Goal: Information Seeking & Learning: Find specific fact

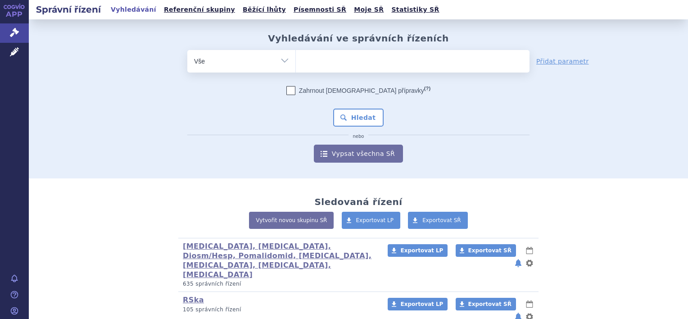
click at [361, 71] on span at bounding box center [413, 61] width 234 height 23
click at [296, 71] on select at bounding box center [295, 61] width 0 height 23
paste input "S01LA05"
type input "S01LA05"
select select "S01LA05"
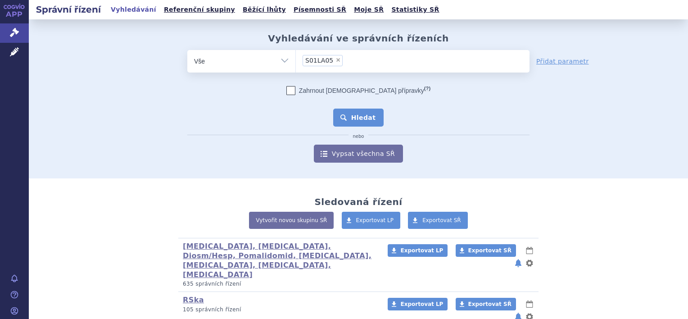
click at [353, 119] on button "Hledat" at bounding box center [358, 117] width 51 height 18
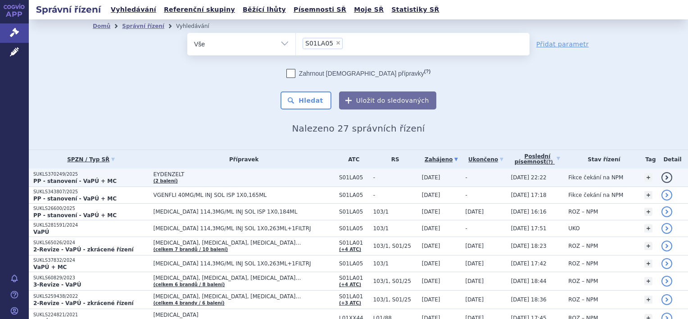
click at [179, 171] on span "EYDENZELT" at bounding box center [243, 174] width 181 height 6
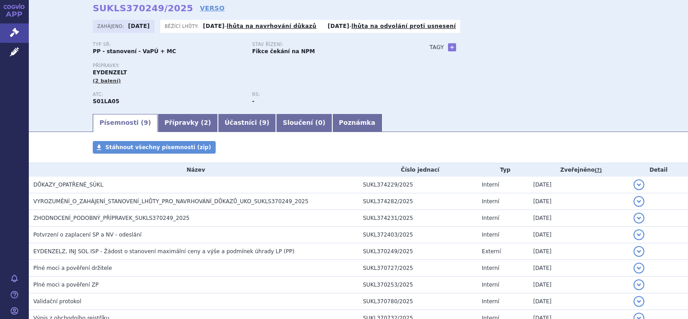
scroll to position [40, 0]
click at [177, 119] on link "Přípravky ( 2 )" at bounding box center [188, 122] width 60 height 18
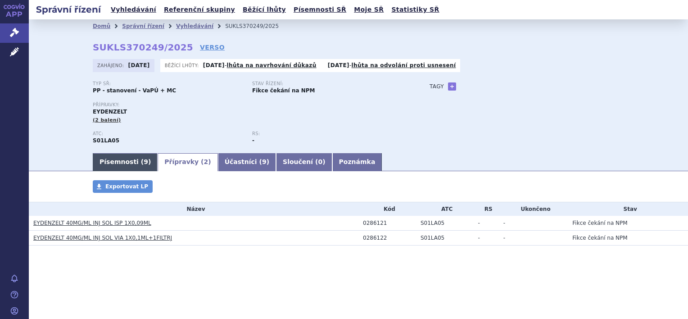
click at [111, 160] on link "Písemnosti ( 9 )" at bounding box center [125, 162] width 65 height 18
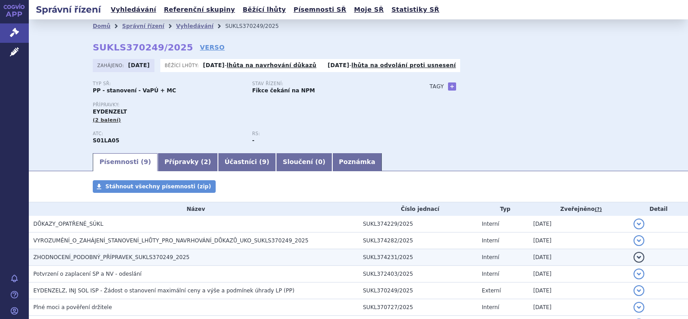
click at [75, 259] on span "ZHODNOCENÍ_PODOBNÝ_PŘÍPRAVEK_SUKLS370249_2025" at bounding box center [111, 257] width 156 height 6
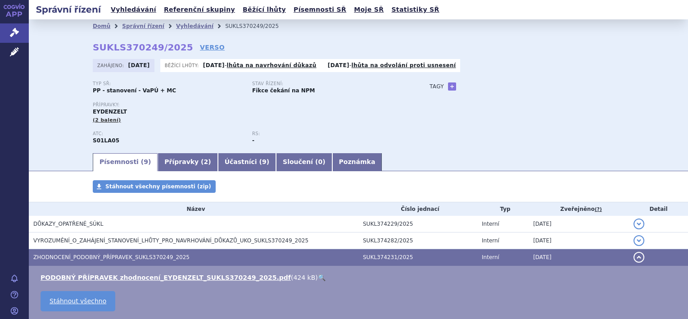
click at [318, 278] on link "🔍" at bounding box center [322, 277] width 8 height 7
click at [176, 164] on link "Přípravky ( 2 )" at bounding box center [188, 162] width 60 height 18
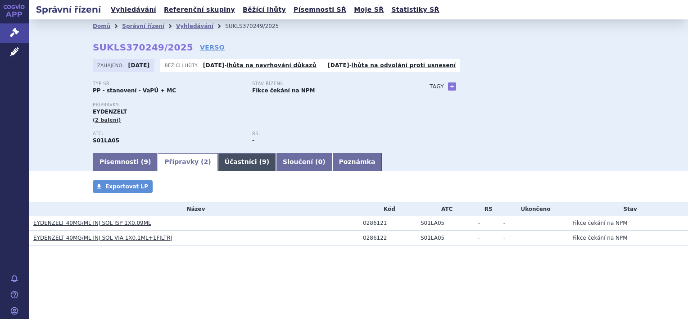
click at [225, 161] on link "Účastníci ( 9 )" at bounding box center [247, 162] width 58 height 18
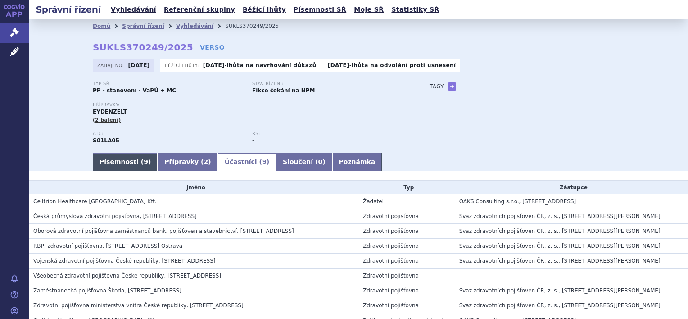
click at [118, 159] on link "Písemnosti ( 9 )" at bounding box center [125, 162] width 65 height 18
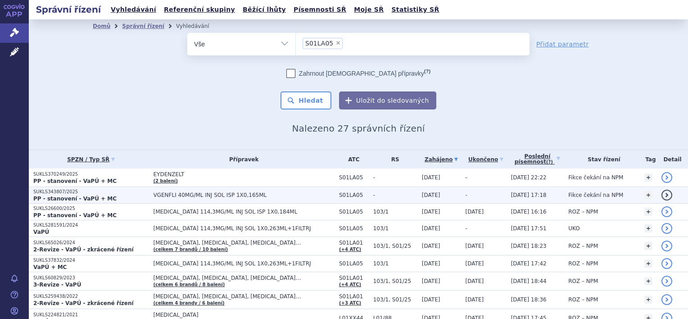
click at [191, 195] on span "VGENFLI 40MG/ML INJ SOL ISP 1X0,165ML" at bounding box center [243, 195] width 181 height 6
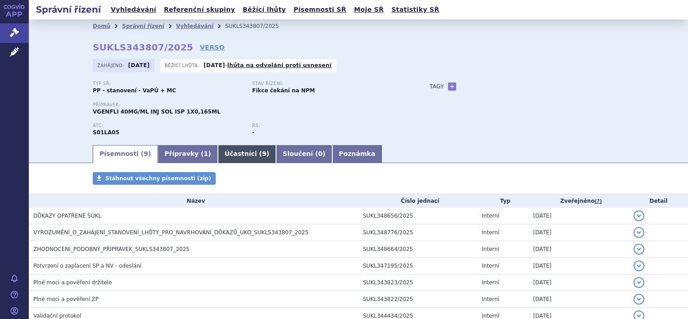
click at [226, 152] on link "Účastníci ( 9 )" at bounding box center [247, 154] width 58 height 18
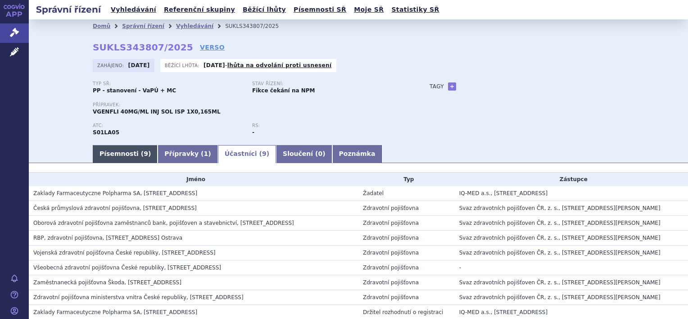
click at [117, 151] on link "Písemnosti ( 9 )" at bounding box center [125, 154] width 65 height 18
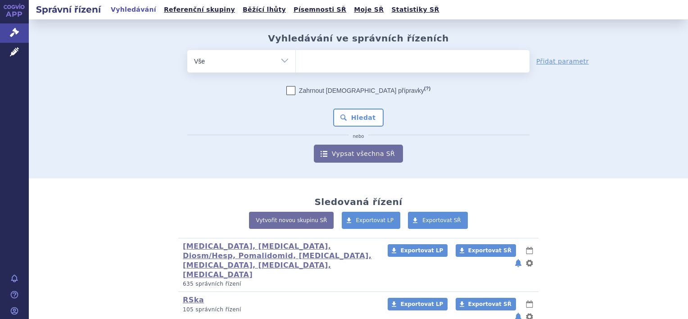
click at [309, 58] on ul at bounding box center [413, 59] width 234 height 19
click at [296, 58] on select at bounding box center [295, 61] width 0 height 23
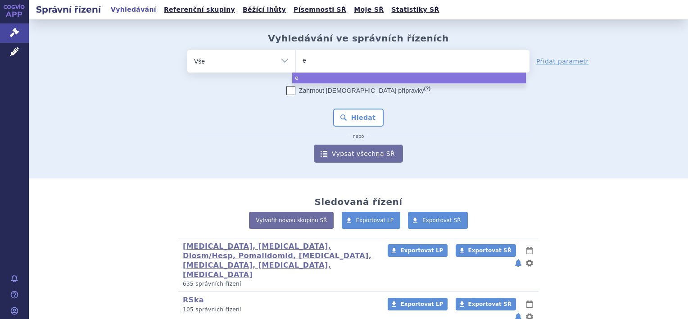
type input "el"
type input "eltr"
type input "eltrom"
type input "eltromb"
type input "eltrombo"
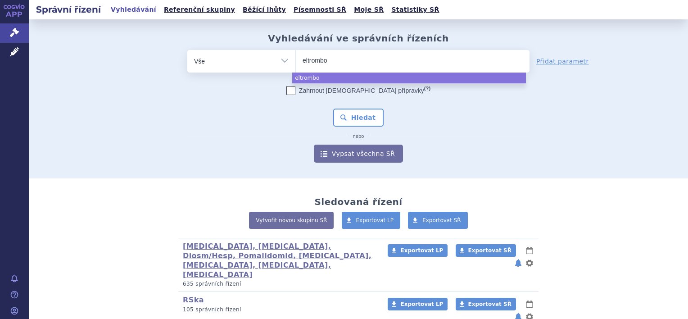
type input "eltromboc"
type input "eltromboco"
type input "eltromboc"
type input "eltrombo"
select select "eltrombo"
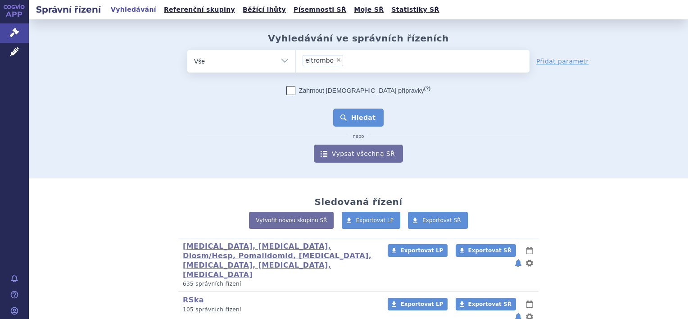
click at [344, 115] on button "Hledat" at bounding box center [358, 117] width 51 height 18
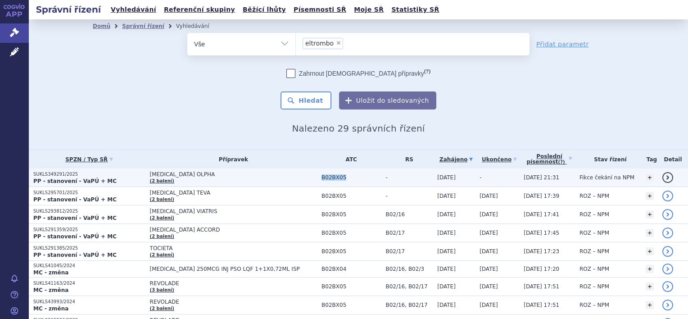
drag, startPoint x: 320, startPoint y: 177, endPoint x: 294, endPoint y: 179, distance: 25.3
click at [317, 179] on td "B02BX05" at bounding box center [349, 177] width 64 height 18
copy span "B02BX05"
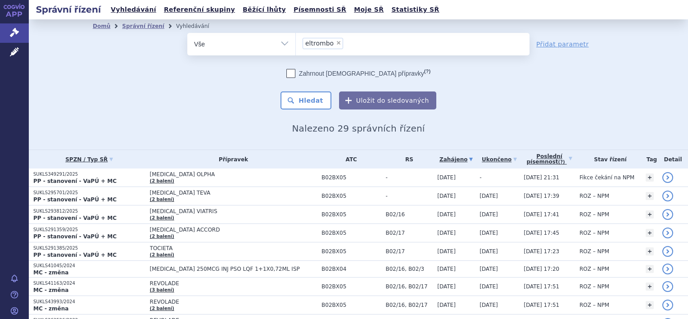
click at [336, 42] on span "×" at bounding box center [338, 42] width 5 height 5
click at [296, 42] on select "eltrombo" at bounding box center [295, 43] width 0 height 23
select select
paste input "B02BX05"
type input "B02BX05"
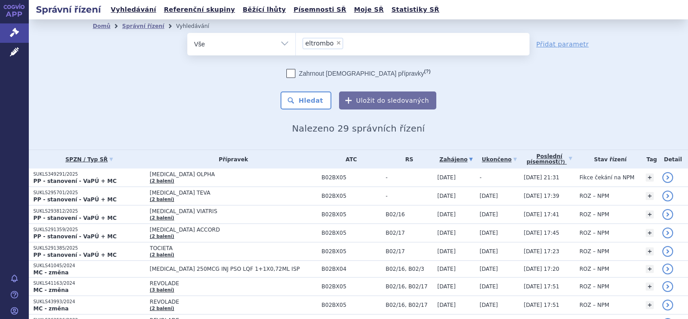
select select "B02BX05"
click at [306, 102] on button "Hledat" at bounding box center [305, 100] width 51 height 18
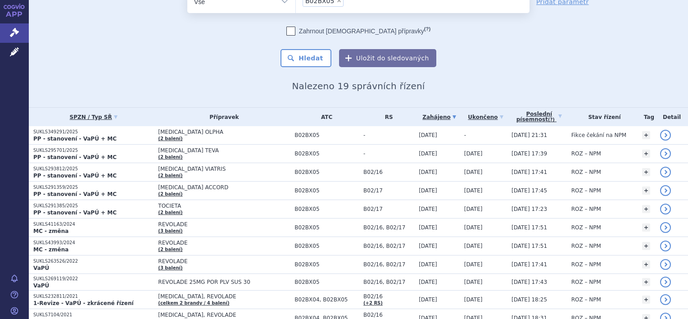
scroll to position [49, 0]
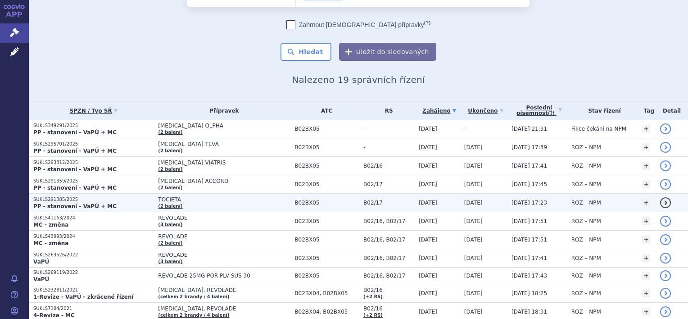
click at [171, 199] on span "TOCIETA" at bounding box center [224, 199] width 132 height 6
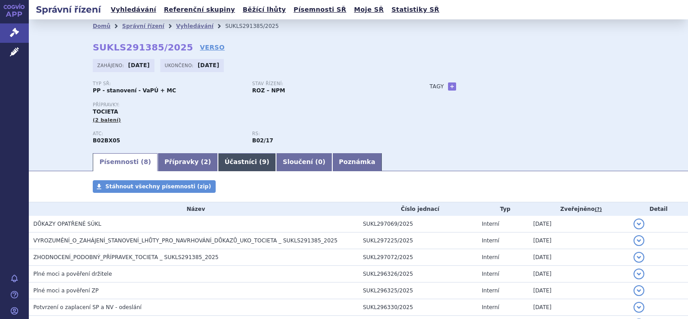
drag, startPoint x: 0, startPoint y: 0, endPoint x: 217, endPoint y: 161, distance: 270.2
click at [218, 161] on link "Účastníci ( 9 )" at bounding box center [247, 162] width 58 height 18
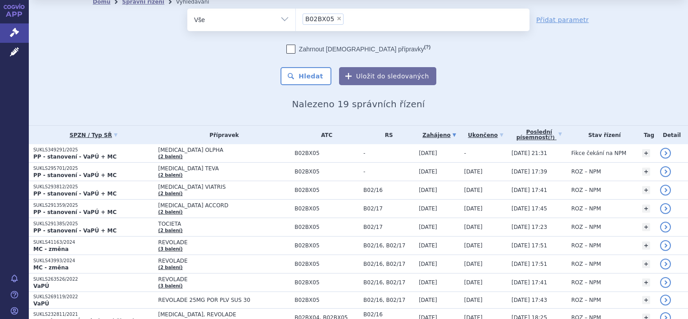
scroll to position [25, 0]
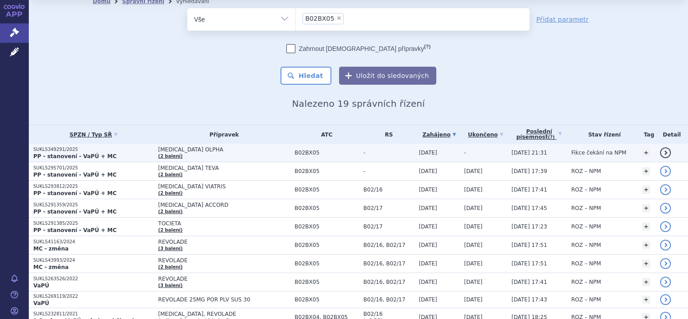
click at [231, 151] on span "[MEDICAL_DATA] OLPHA" at bounding box center [224, 149] width 132 height 6
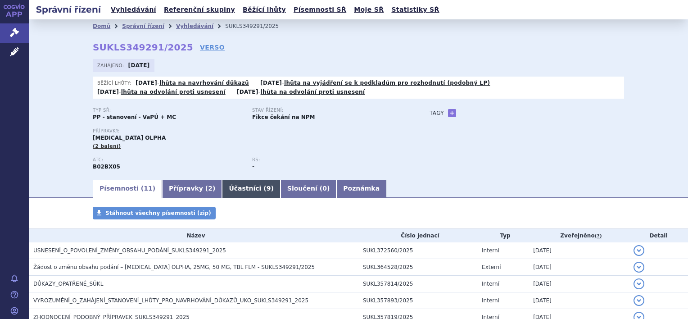
drag, startPoint x: 0, startPoint y: 0, endPoint x: 229, endPoint y: 189, distance: 296.7
click at [229, 189] on link "Účastníci ( 9 )" at bounding box center [251, 189] width 58 height 18
